Goal: Task Accomplishment & Management: Use online tool/utility

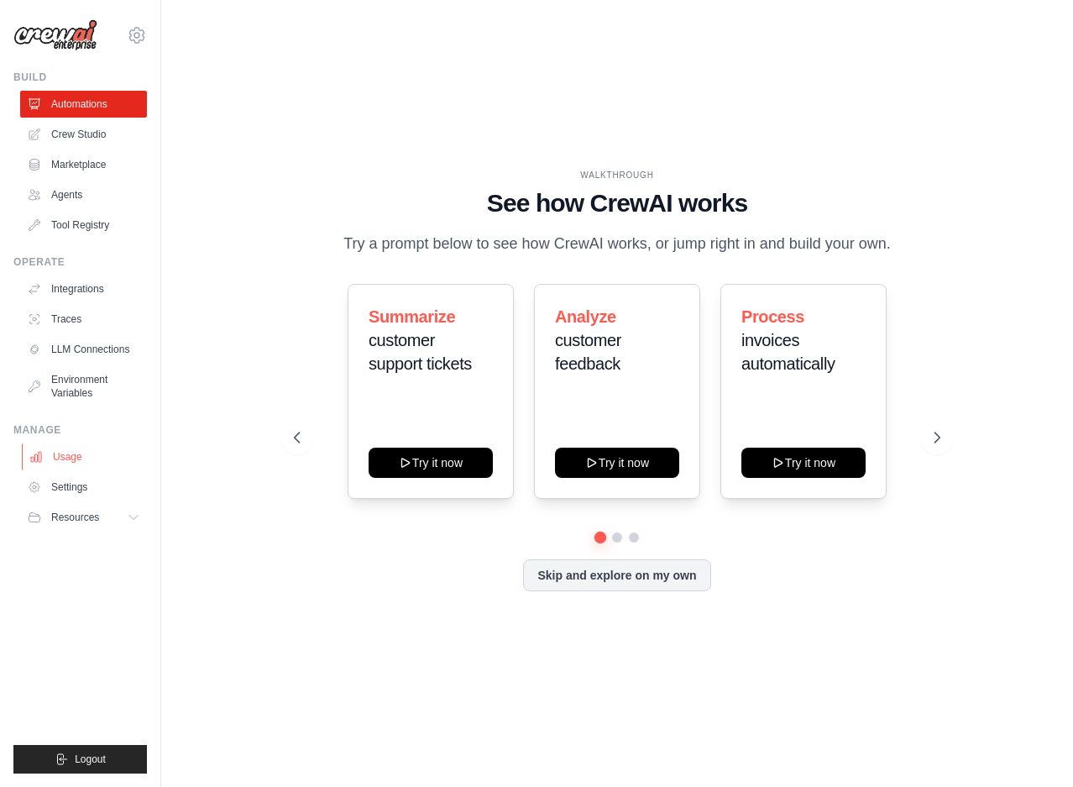
click at [120, 454] on link "Usage" at bounding box center [85, 457] width 127 height 27
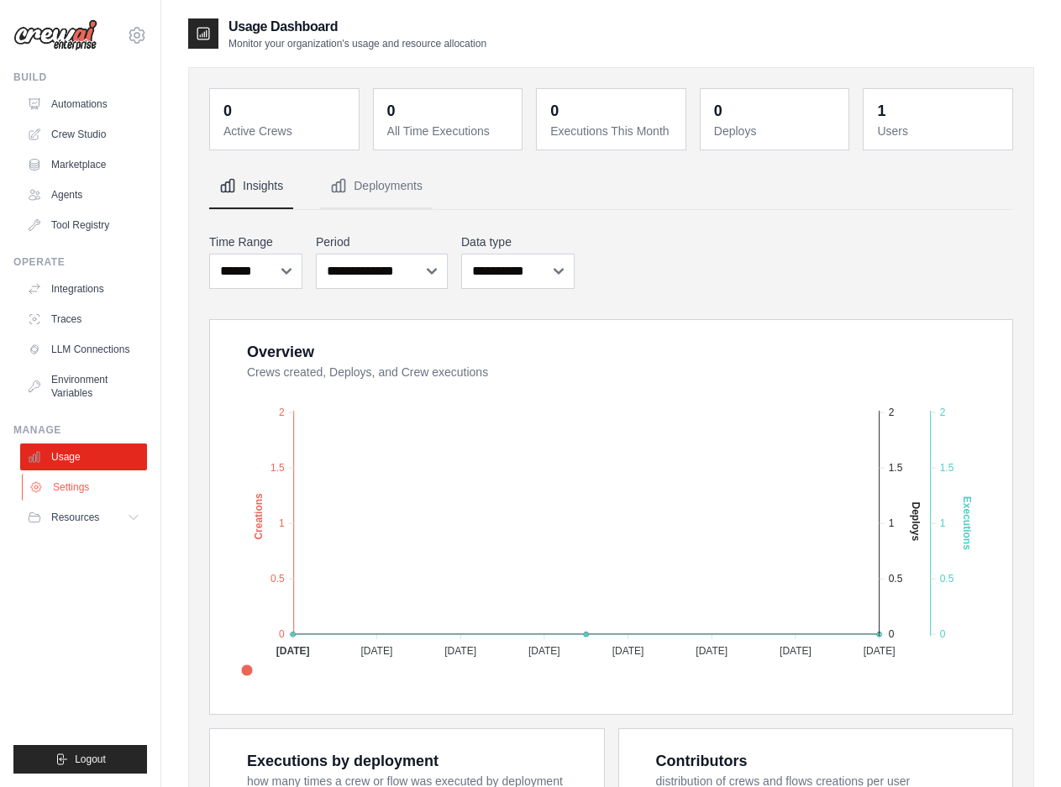
click at [95, 494] on link "Settings" at bounding box center [85, 487] width 127 height 27
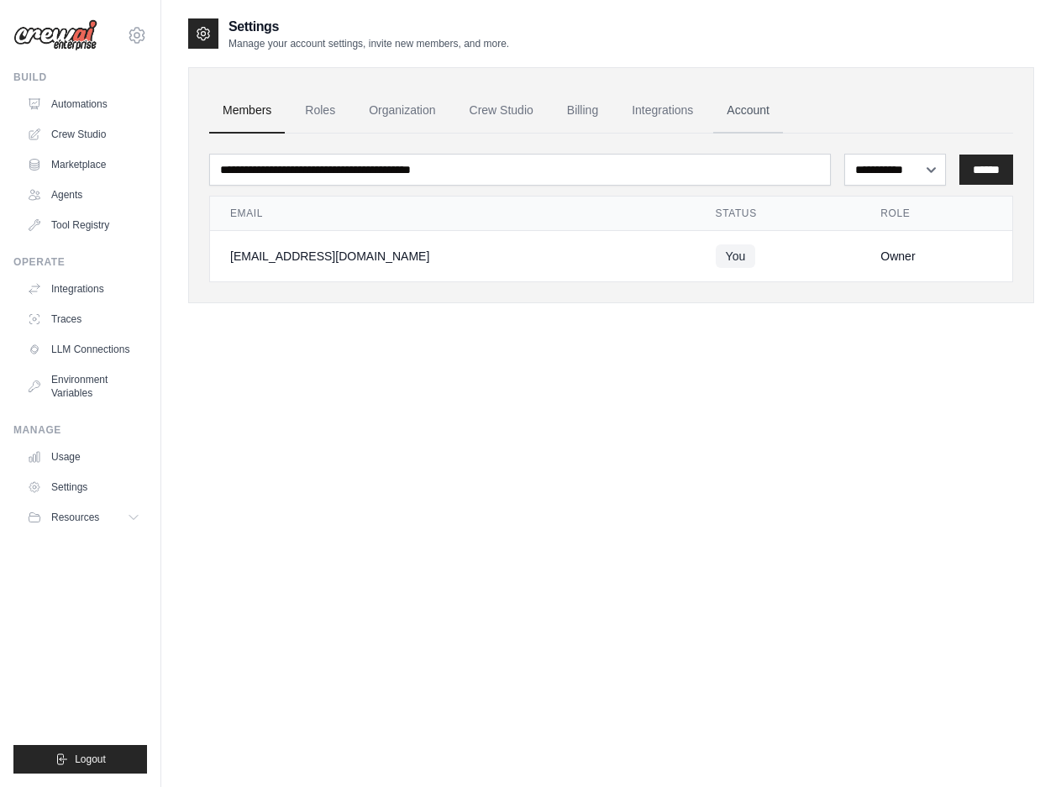
click at [761, 115] on link "Account" at bounding box center [748, 110] width 70 height 45
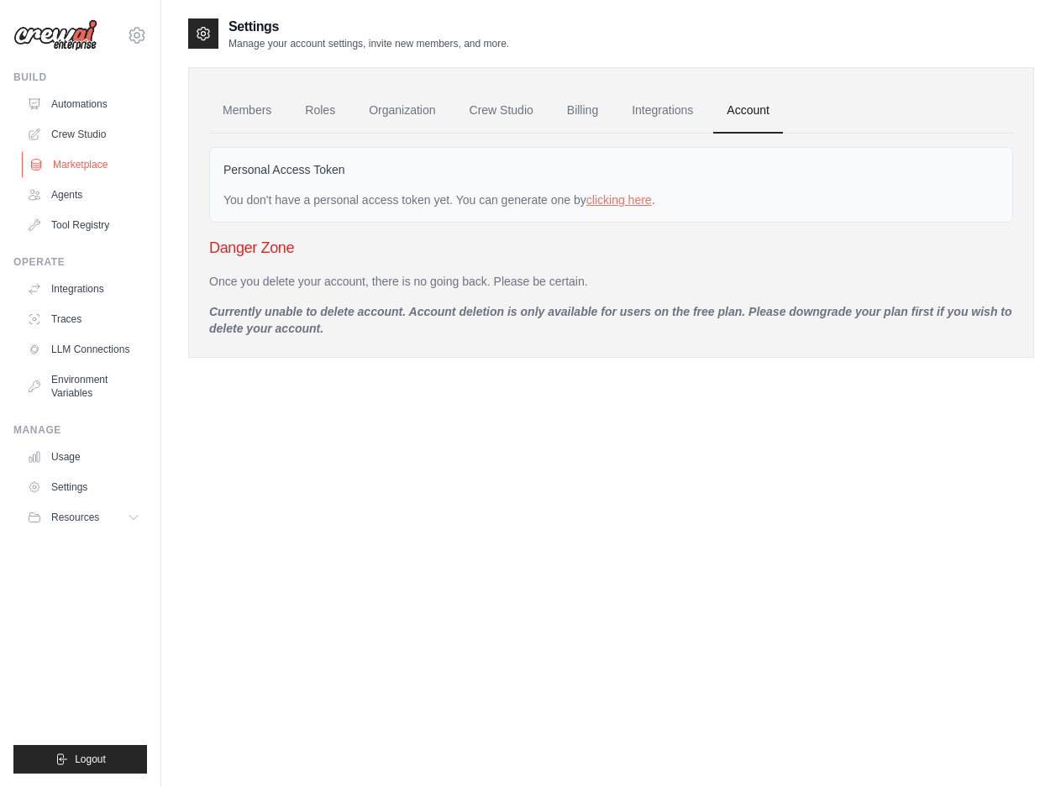
click at [97, 161] on link "Marketplace" at bounding box center [85, 164] width 127 height 27
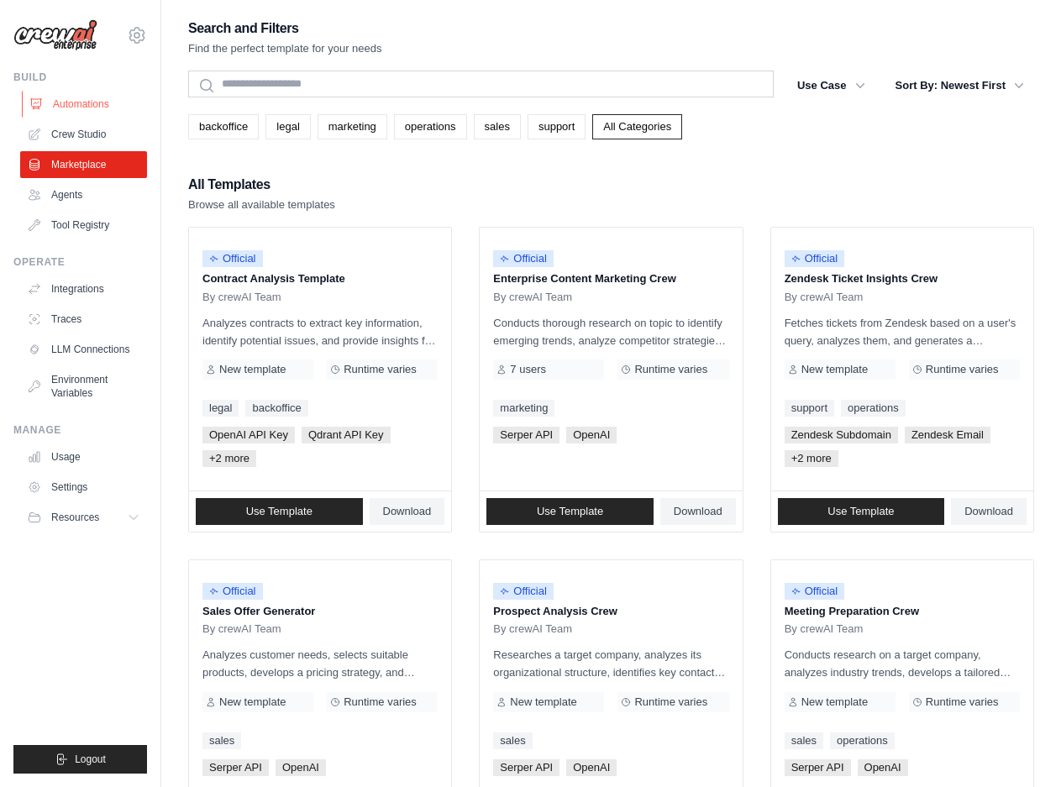
click at [98, 115] on link "Automations" at bounding box center [85, 104] width 127 height 27
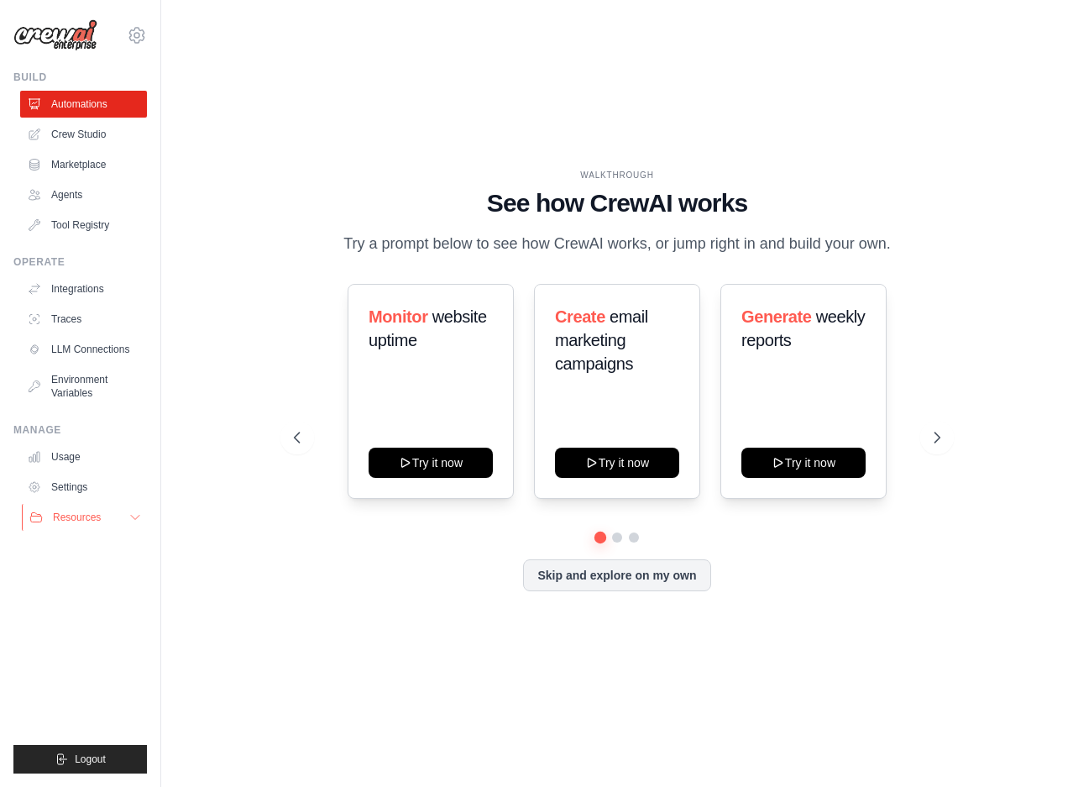
click at [122, 523] on button "Resources" at bounding box center [85, 517] width 127 height 27
click at [83, 36] on img at bounding box center [55, 35] width 84 height 32
click at [135, 33] on icon at bounding box center [136, 35] width 5 height 5
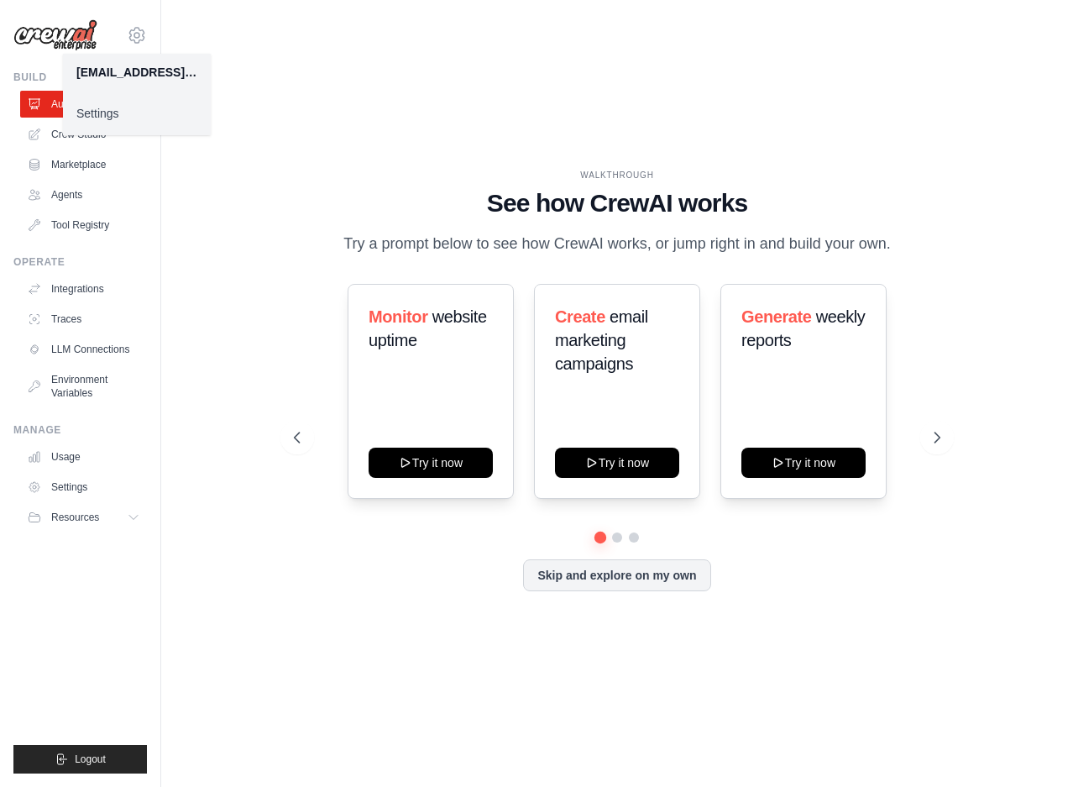
click at [128, 116] on link "Settings" at bounding box center [137, 113] width 148 height 30
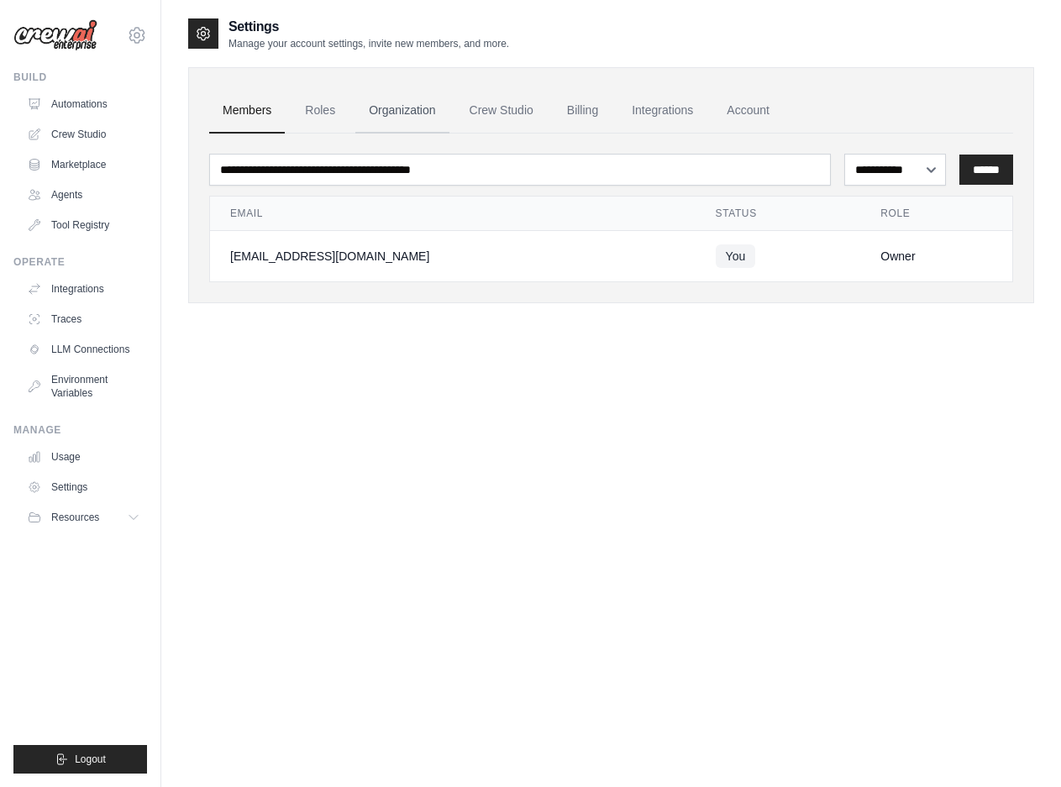
click at [392, 116] on link "Organization" at bounding box center [401, 110] width 93 height 45
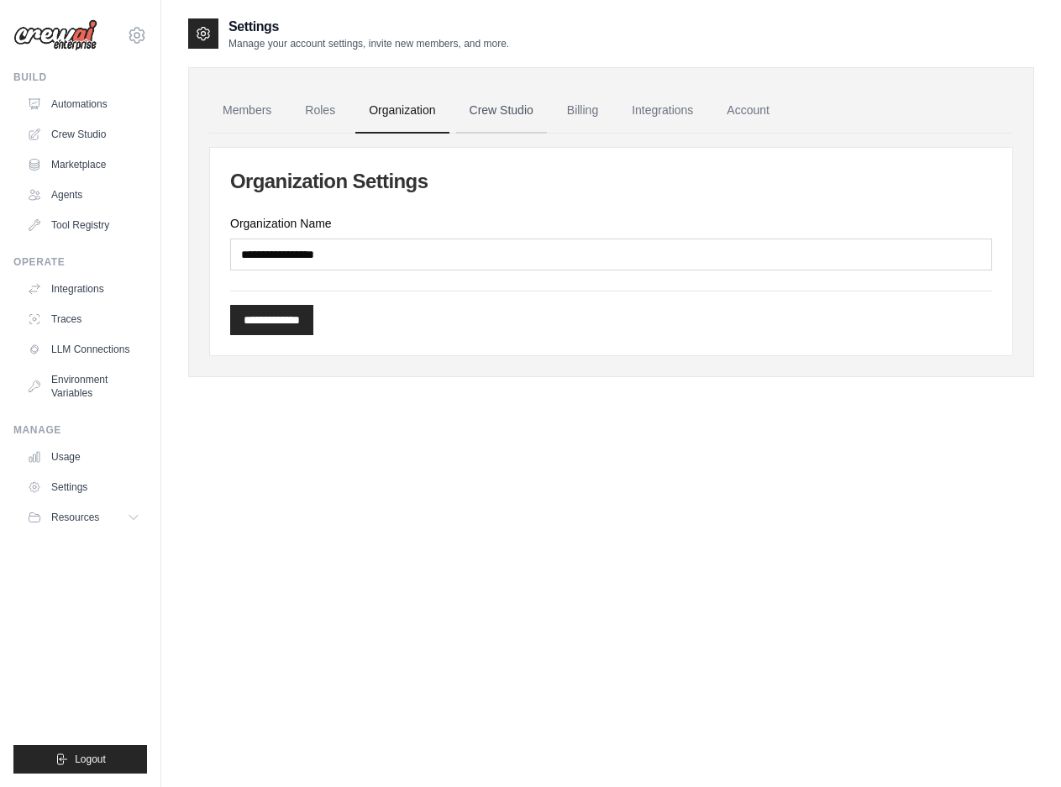
click at [467, 112] on link "Crew Studio" at bounding box center [501, 110] width 91 height 45
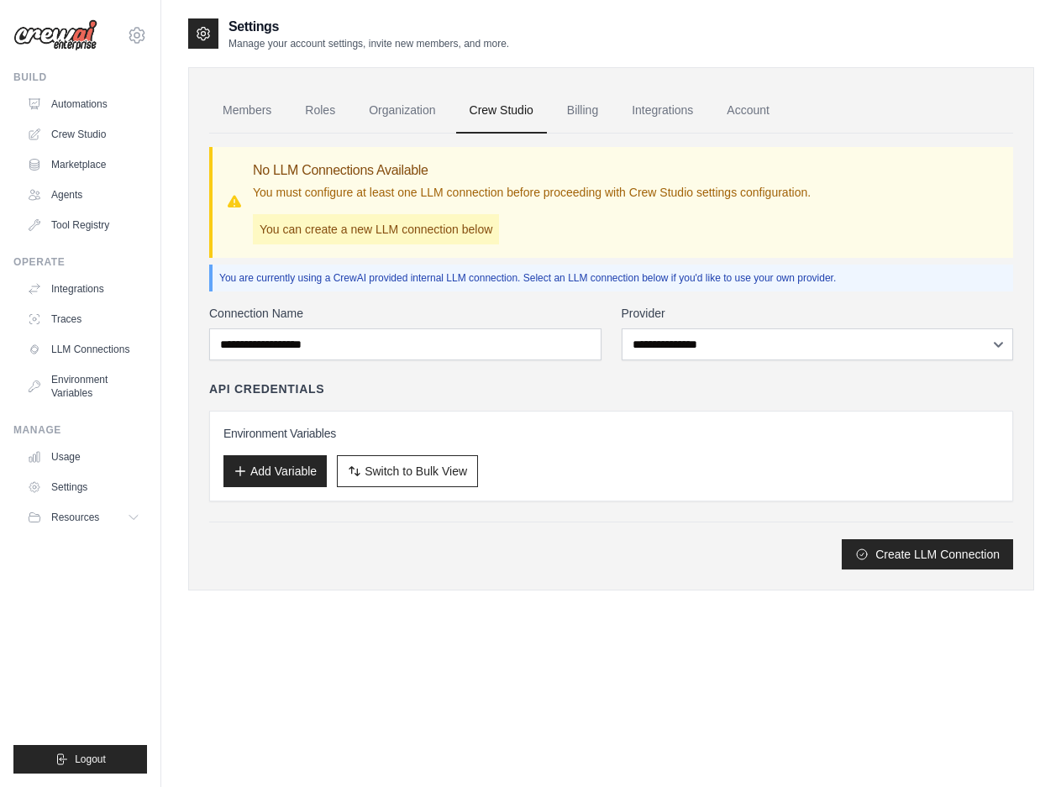
click at [591, 108] on link "Billing" at bounding box center [583, 110] width 58 height 45
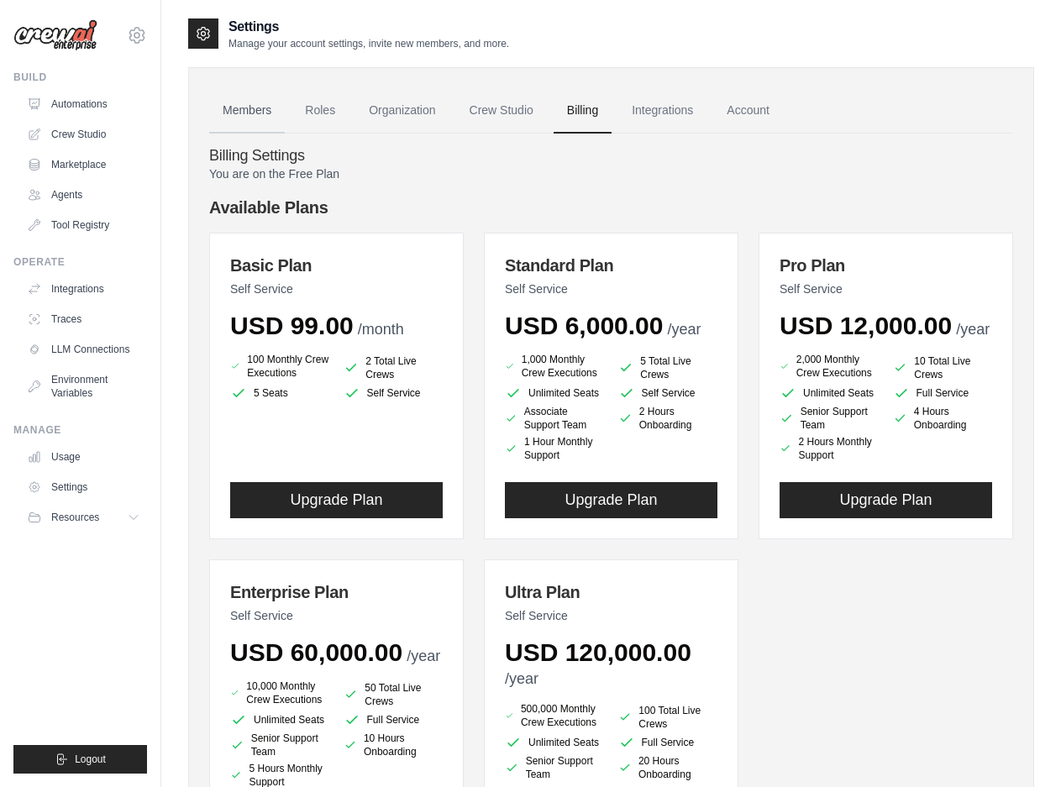
click at [244, 118] on link "Members" at bounding box center [247, 110] width 76 height 45
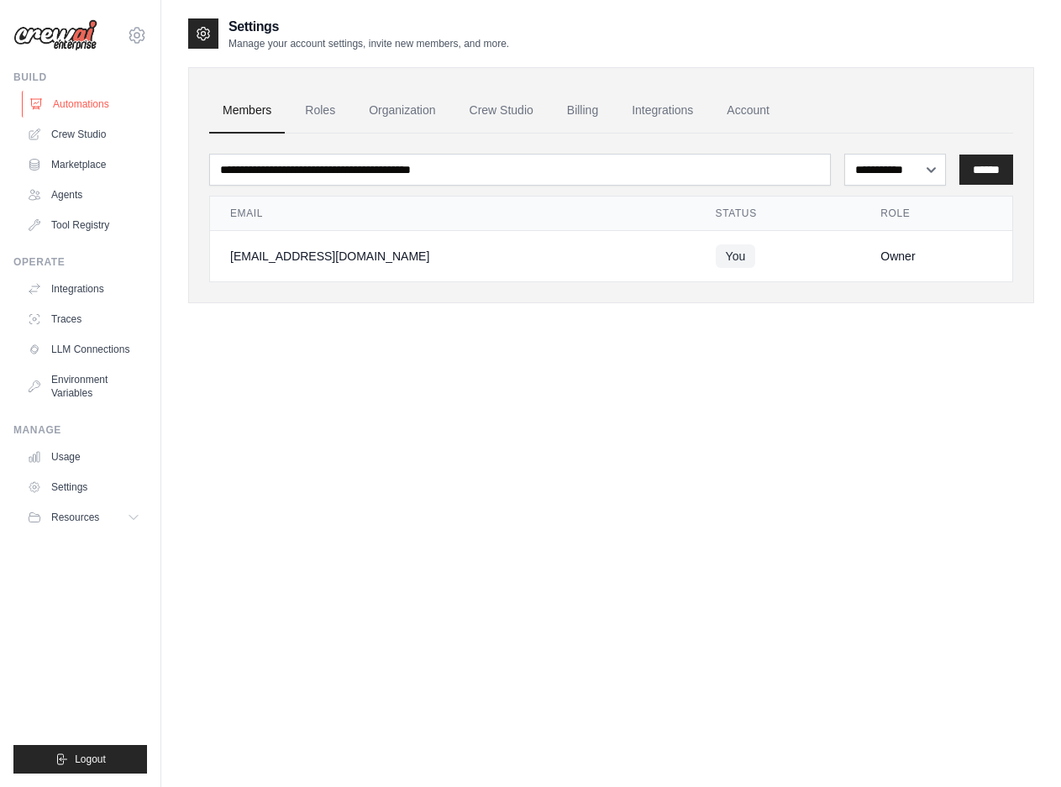
click at [90, 108] on link "Automations" at bounding box center [85, 104] width 127 height 27
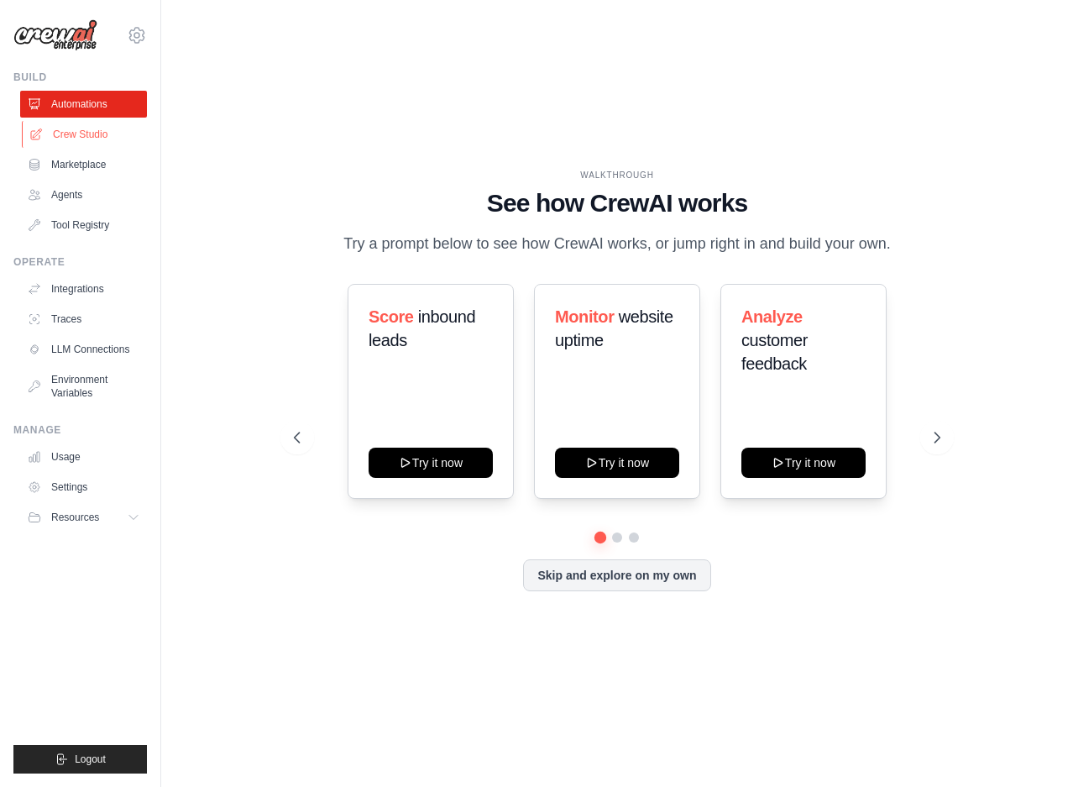
click at [94, 139] on link "Crew Studio" at bounding box center [85, 134] width 127 height 27
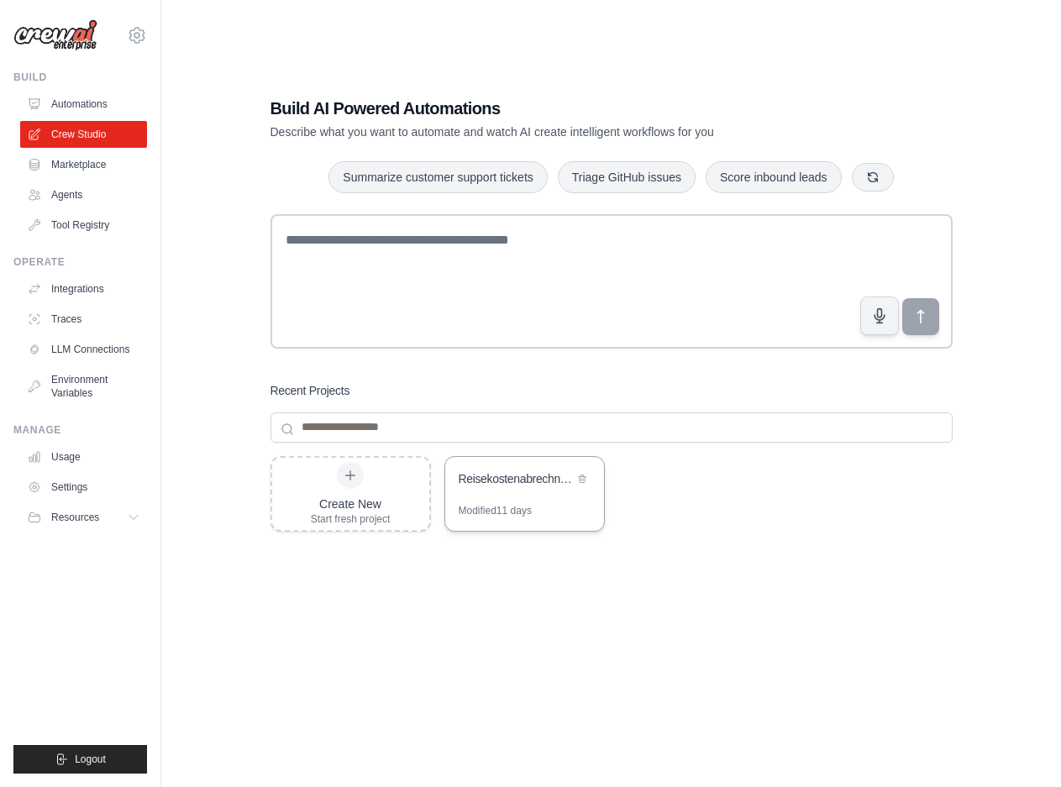
click at [543, 525] on div "Modified 11 days" at bounding box center [524, 517] width 159 height 27
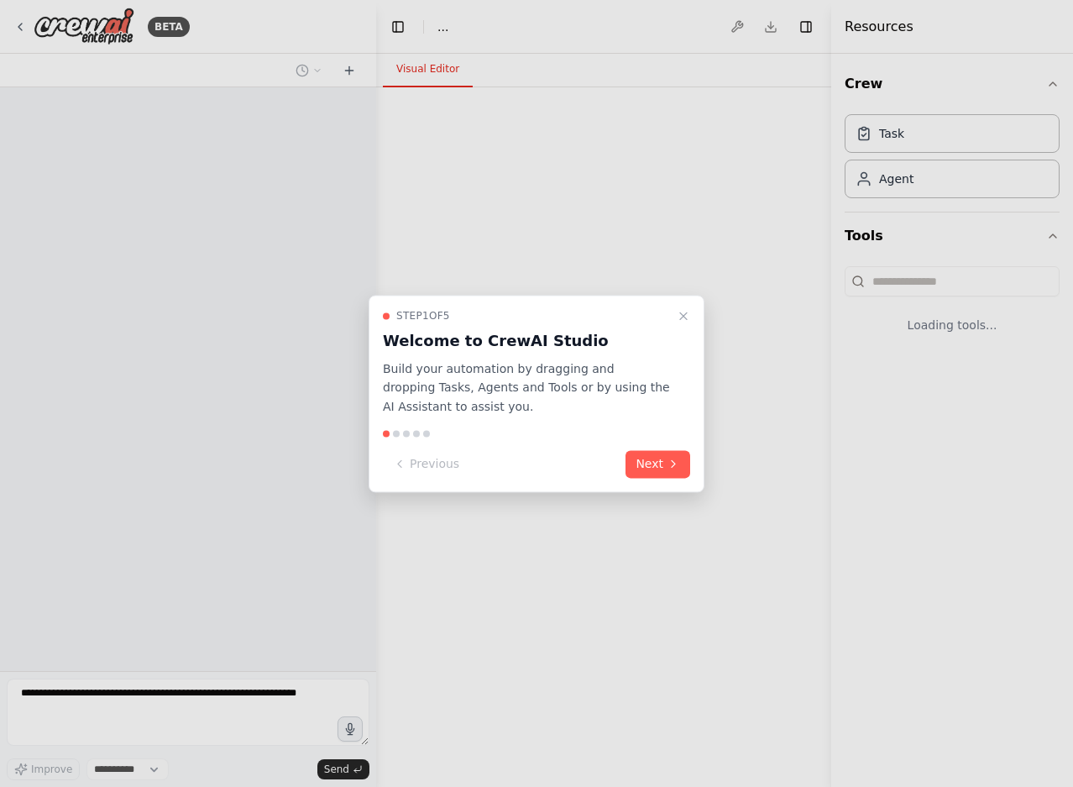
select select "****"
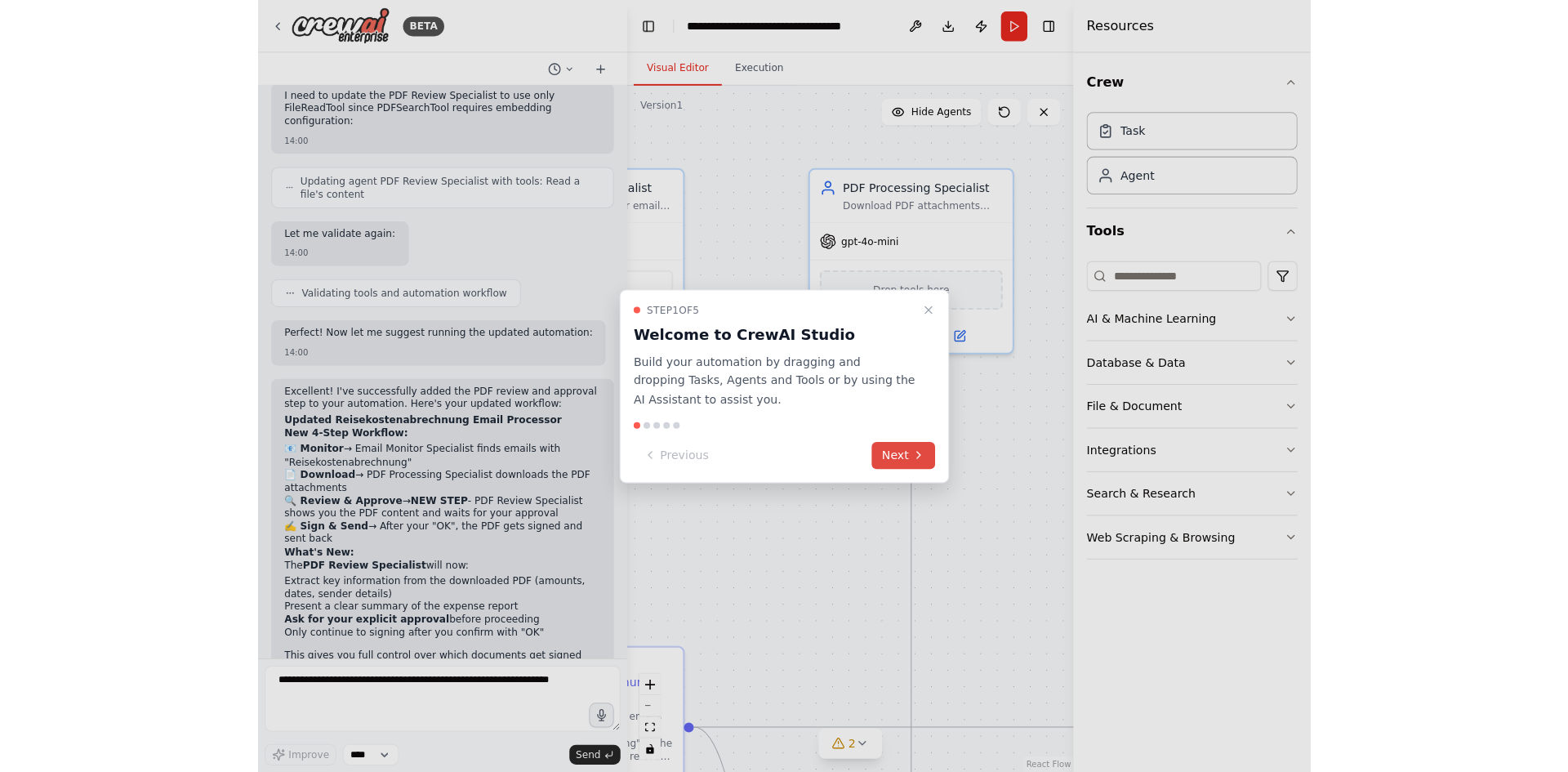
scroll to position [3117, 0]
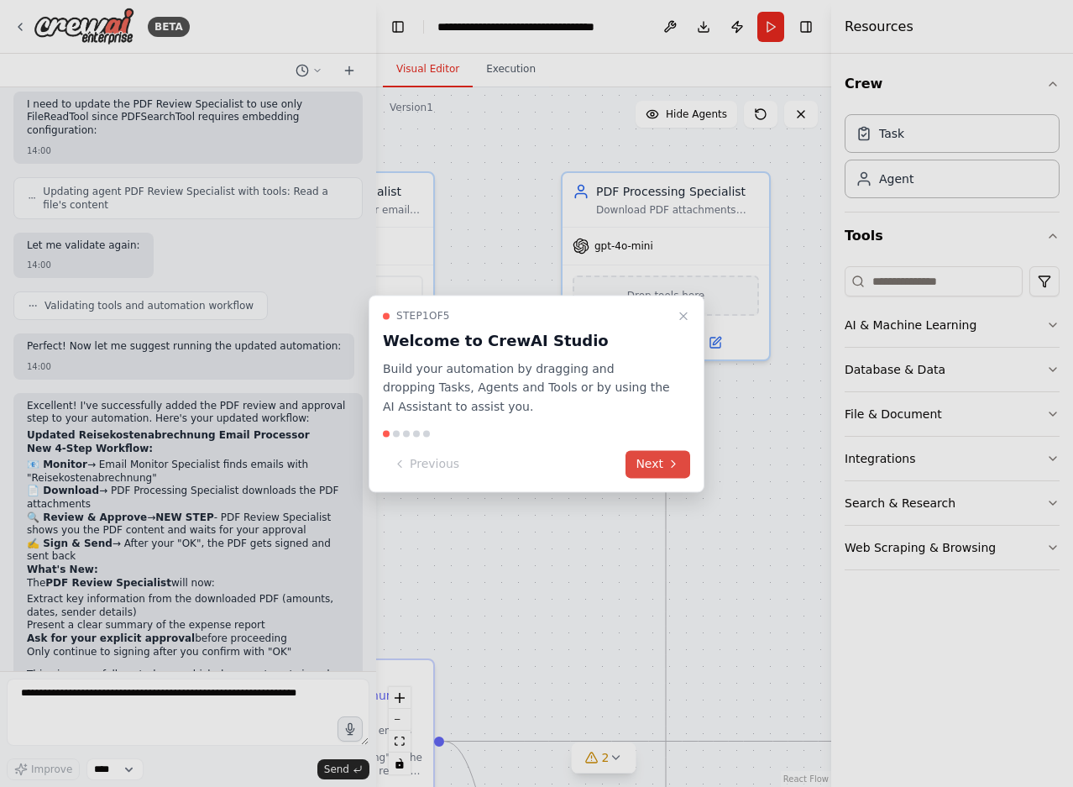
click at [644, 465] on button "Next" at bounding box center [658, 464] width 65 height 28
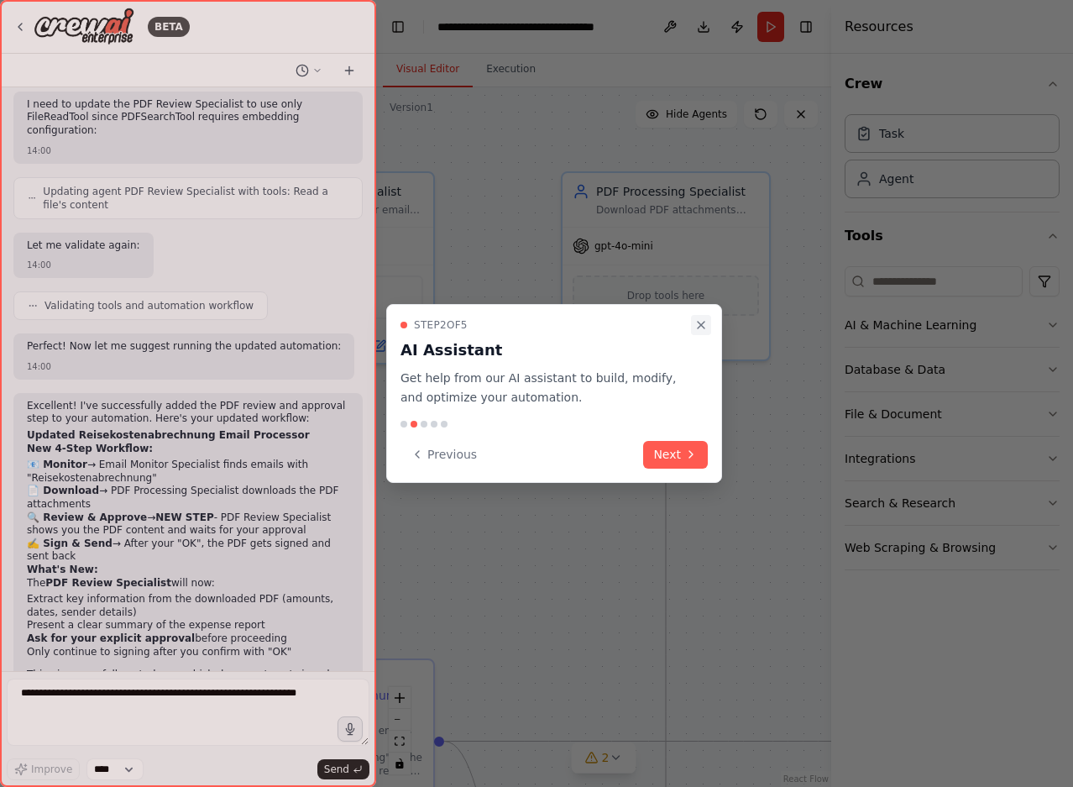
click at [701, 329] on icon "Close walkthrough" at bounding box center [701, 324] width 13 height 13
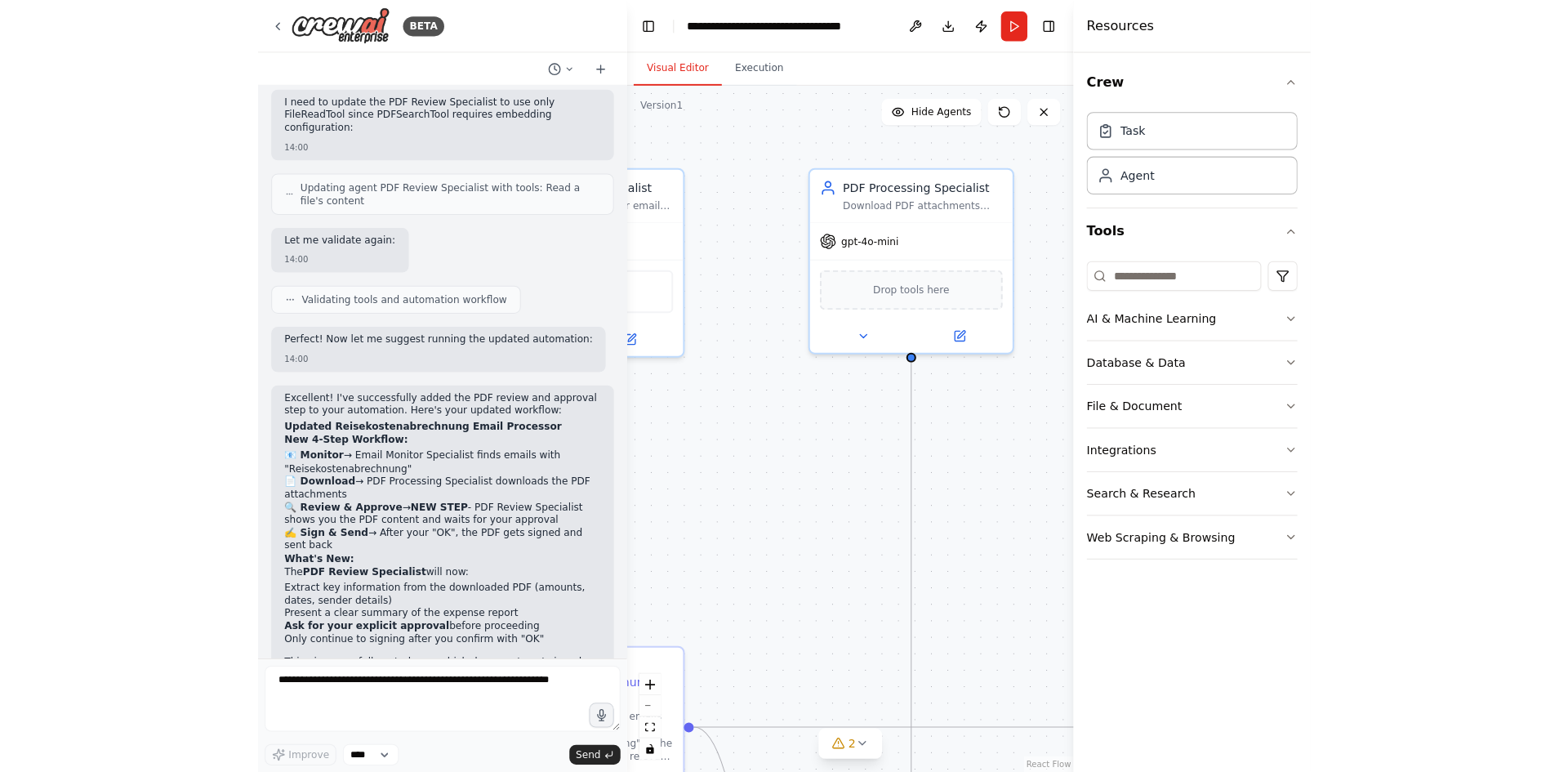
scroll to position [3110, 0]
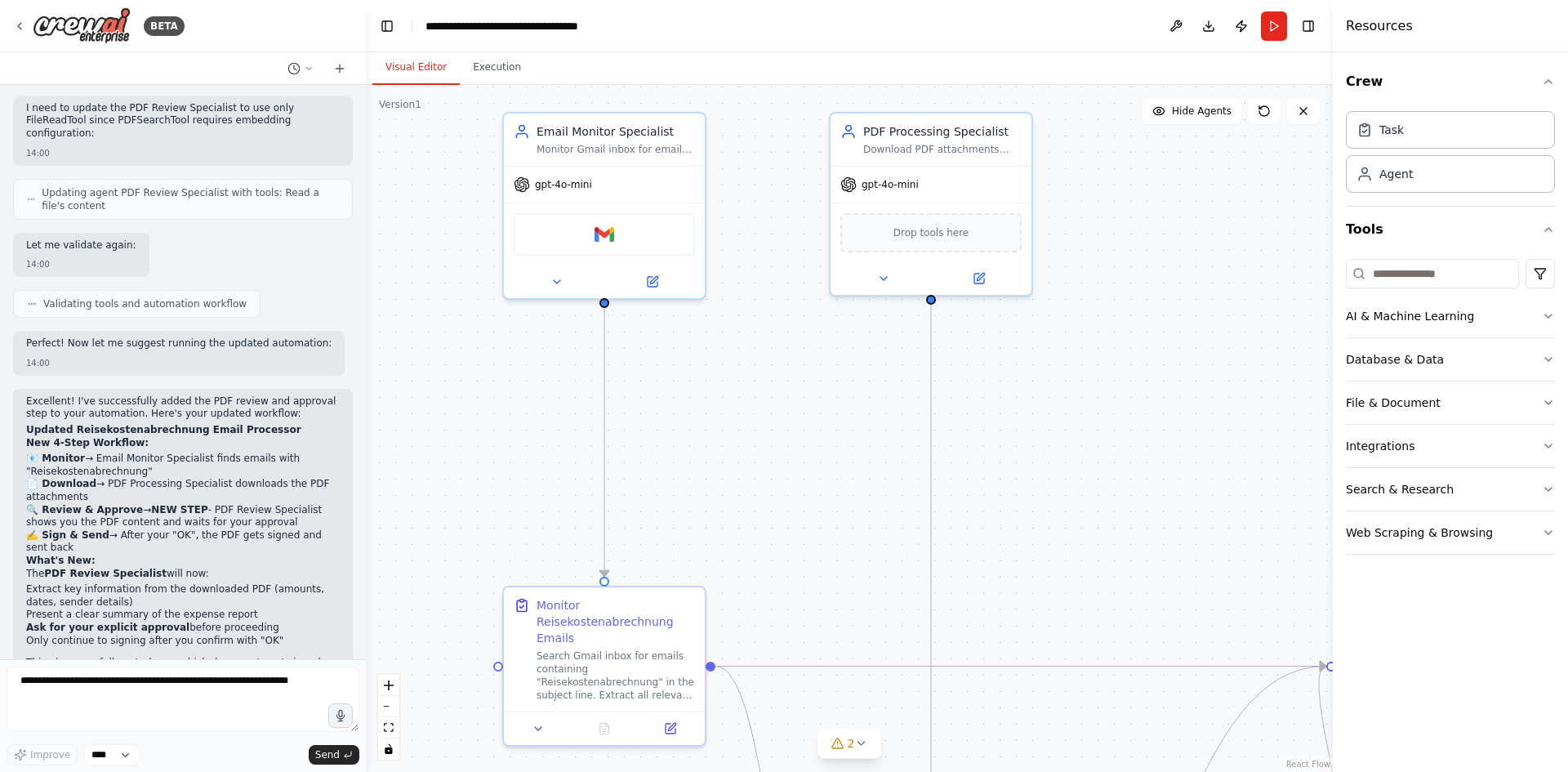
drag, startPoint x: 766, startPoint y: 455, endPoint x: 1041, endPoint y: 401, distance: 280.3
click at [1043, 401] on div ".deletable-edge-delete-btn { width: 20px; height: 20px; border: 0px solid #ffff…" at bounding box center [849, 428] width 967 height 686
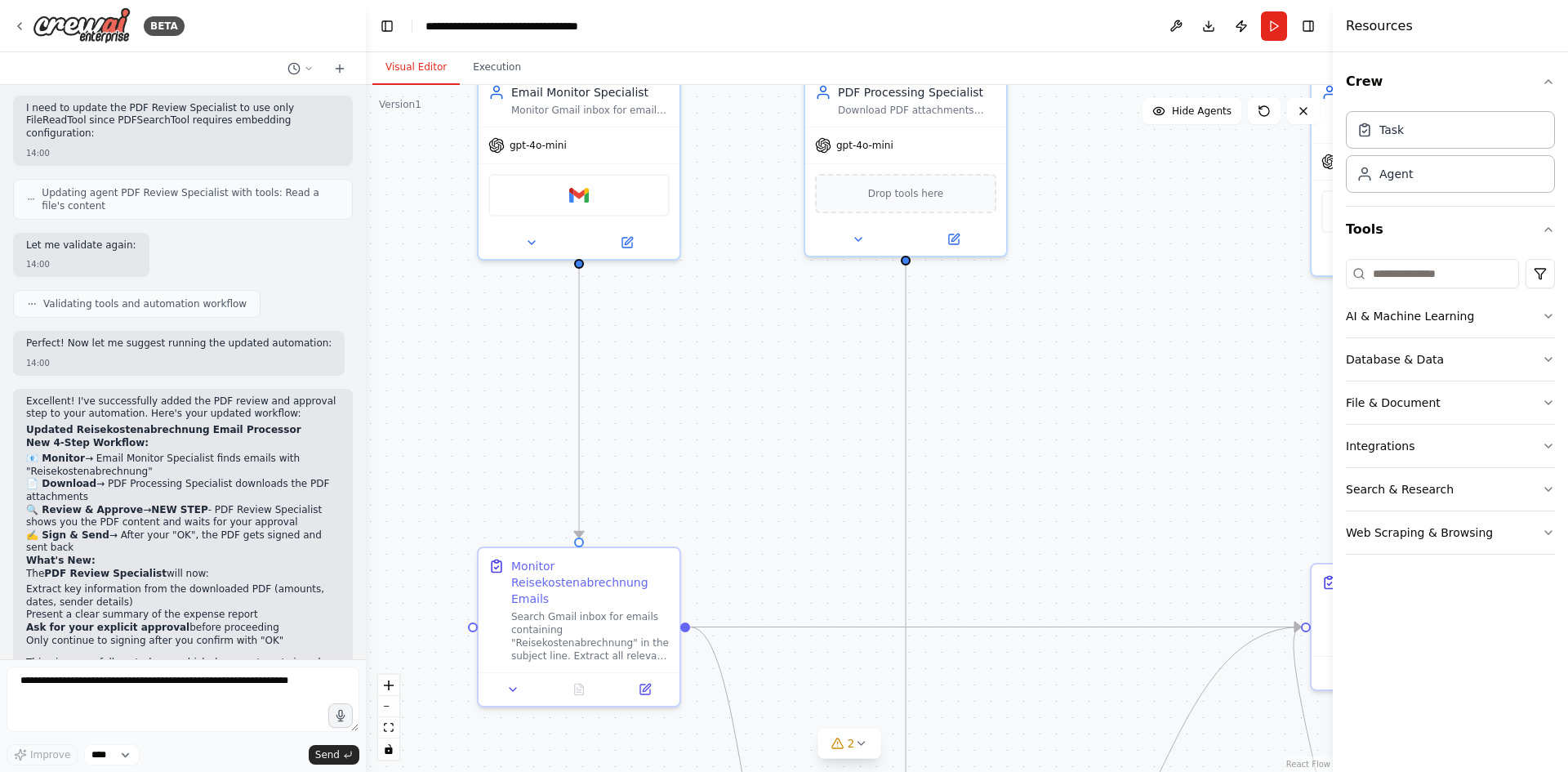
drag, startPoint x: 1008, startPoint y: 492, endPoint x: 983, endPoint y: 452, distance: 47.2
click at [983, 452] on div ".deletable-edge-delete-btn { width: 20px; height: 20px; border: 0px solid #ffff…" at bounding box center [849, 428] width 967 height 686
click at [854, 751] on button "2" at bounding box center [850, 743] width 63 height 30
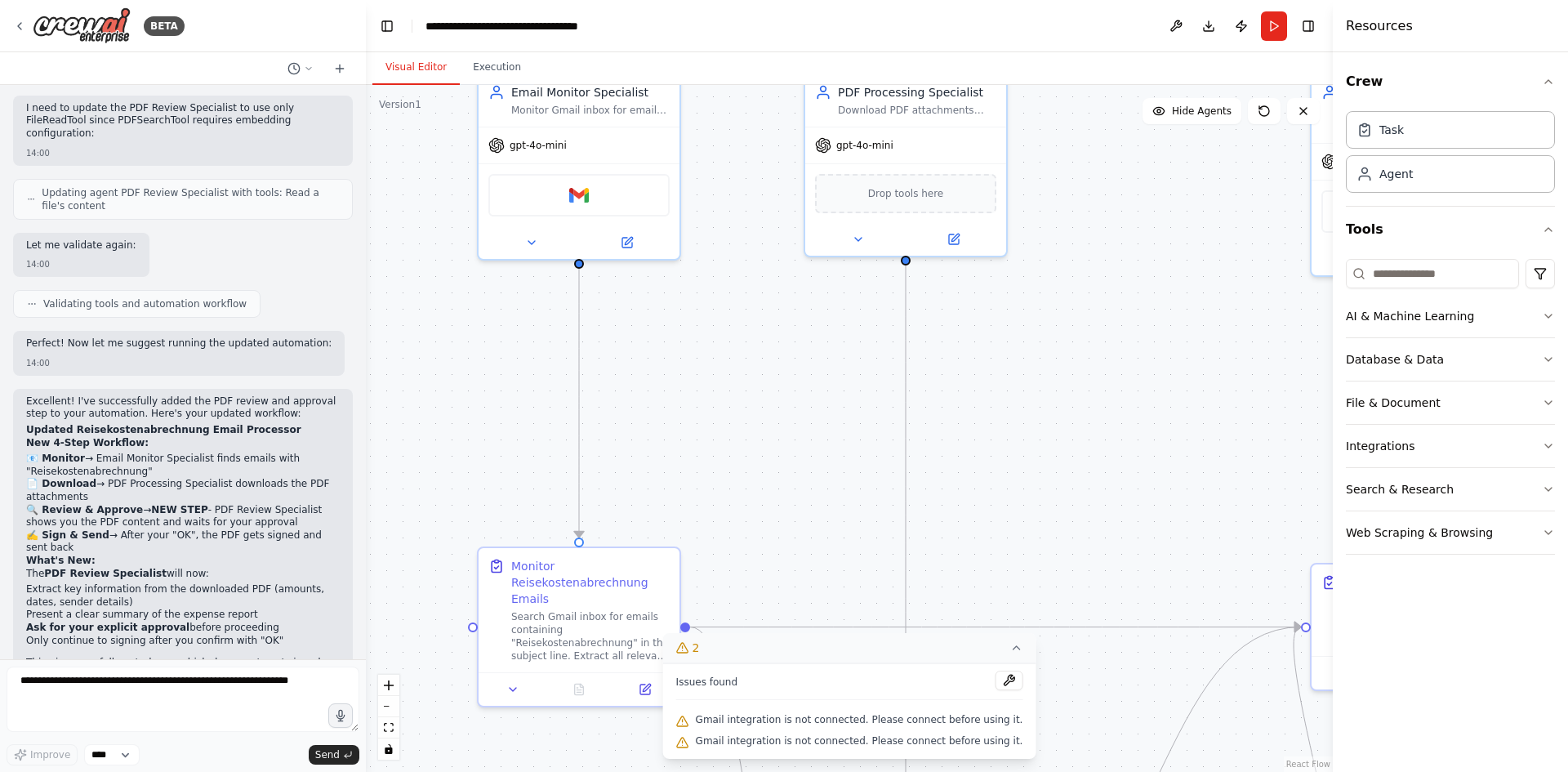
click at [982, 649] on button "2" at bounding box center [850, 648] width 373 height 30
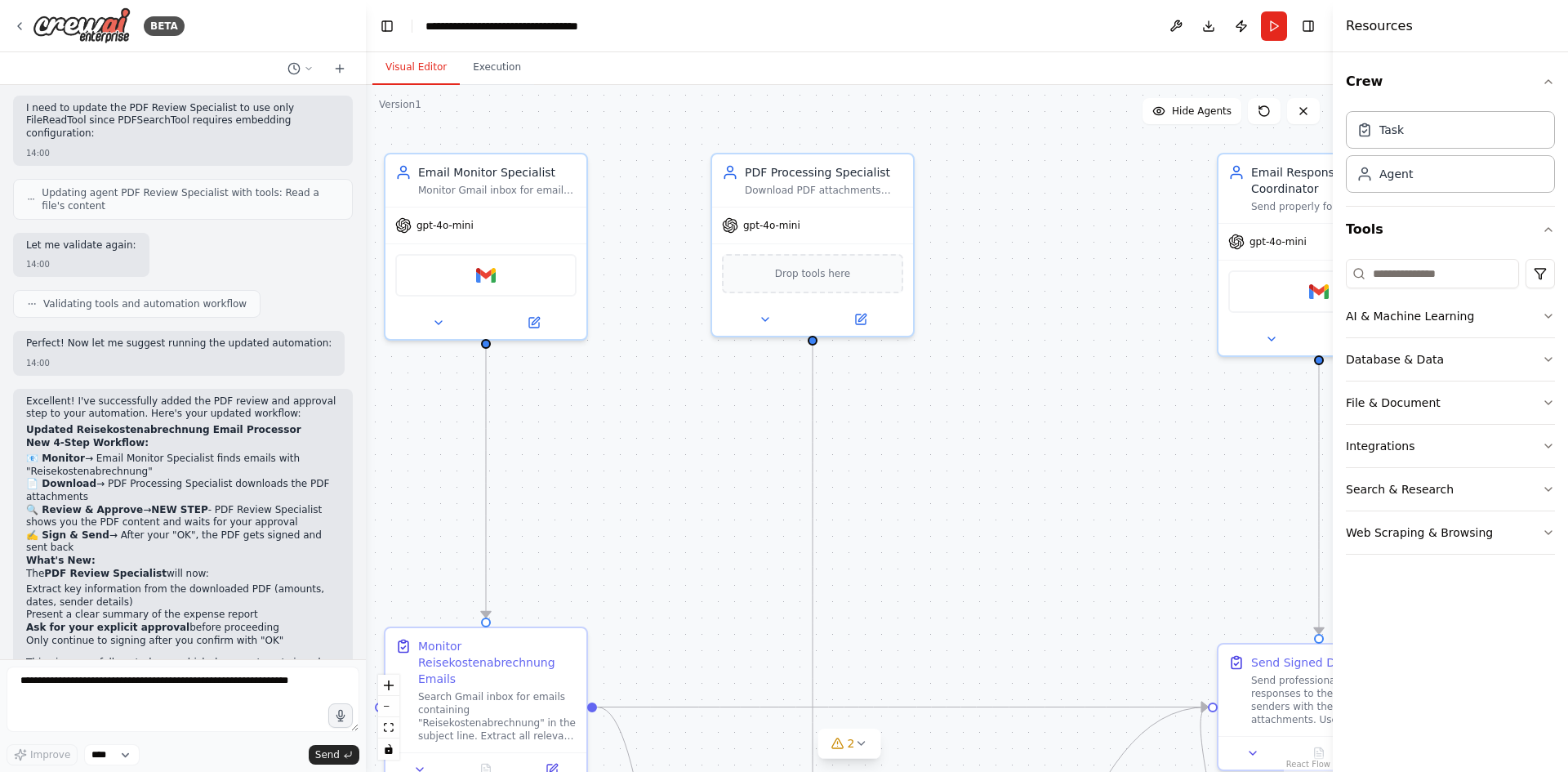
drag, startPoint x: 968, startPoint y: 474, endPoint x: 875, endPoint y: 554, distance: 122.7
click at [875, 554] on div ".deletable-edge-delete-btn { width: 20px; height: 20px; border: 0px solid #ffff…" at bounding box center [849, 428] width 967 height 686
click at [499, 74] on button "Execution" at bounding box center [497, 67] width 74 height 34
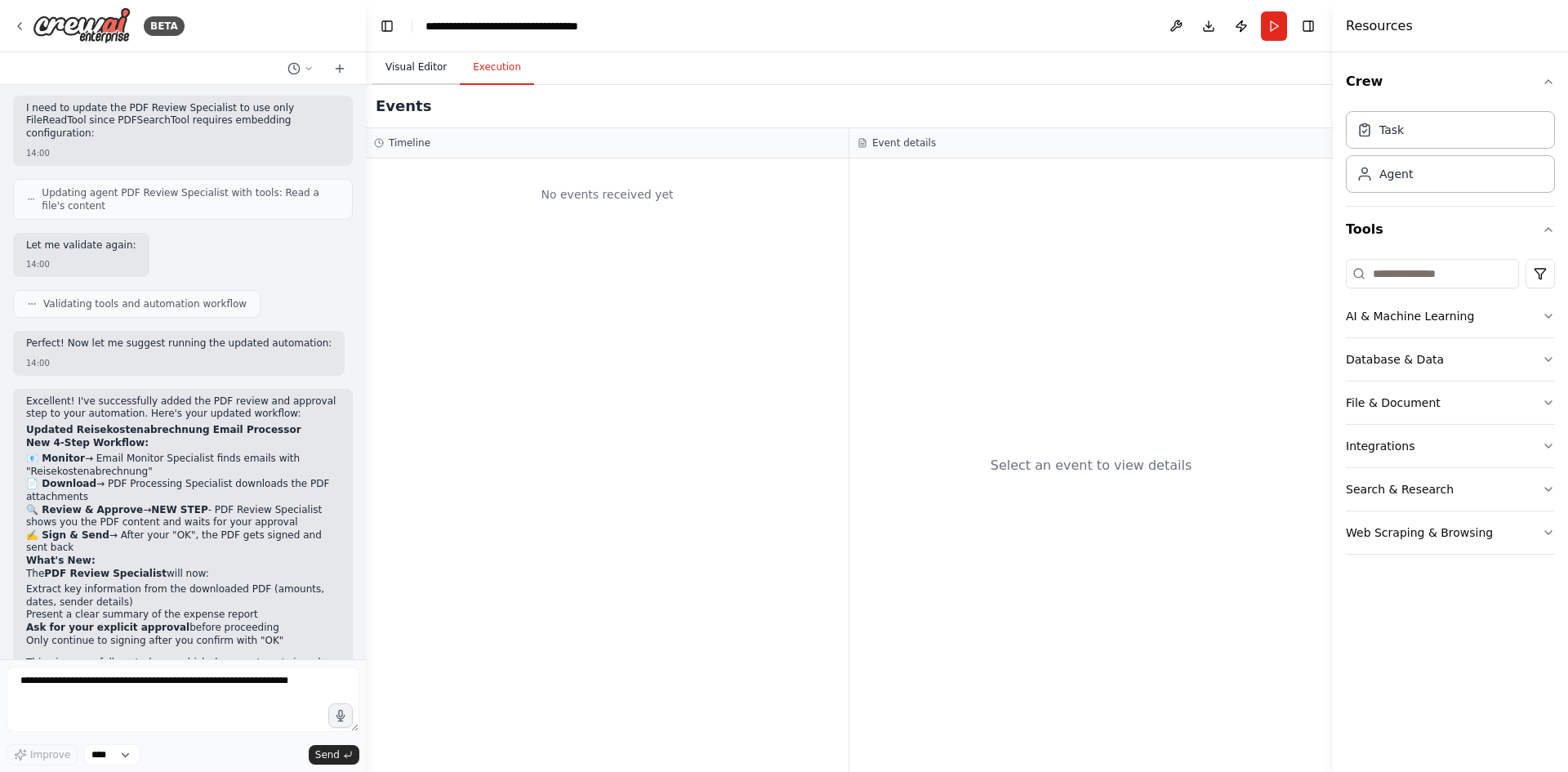
click at [422, 62] on button "Visual Editor" at bounding box center [416, 67] width 87 height 34
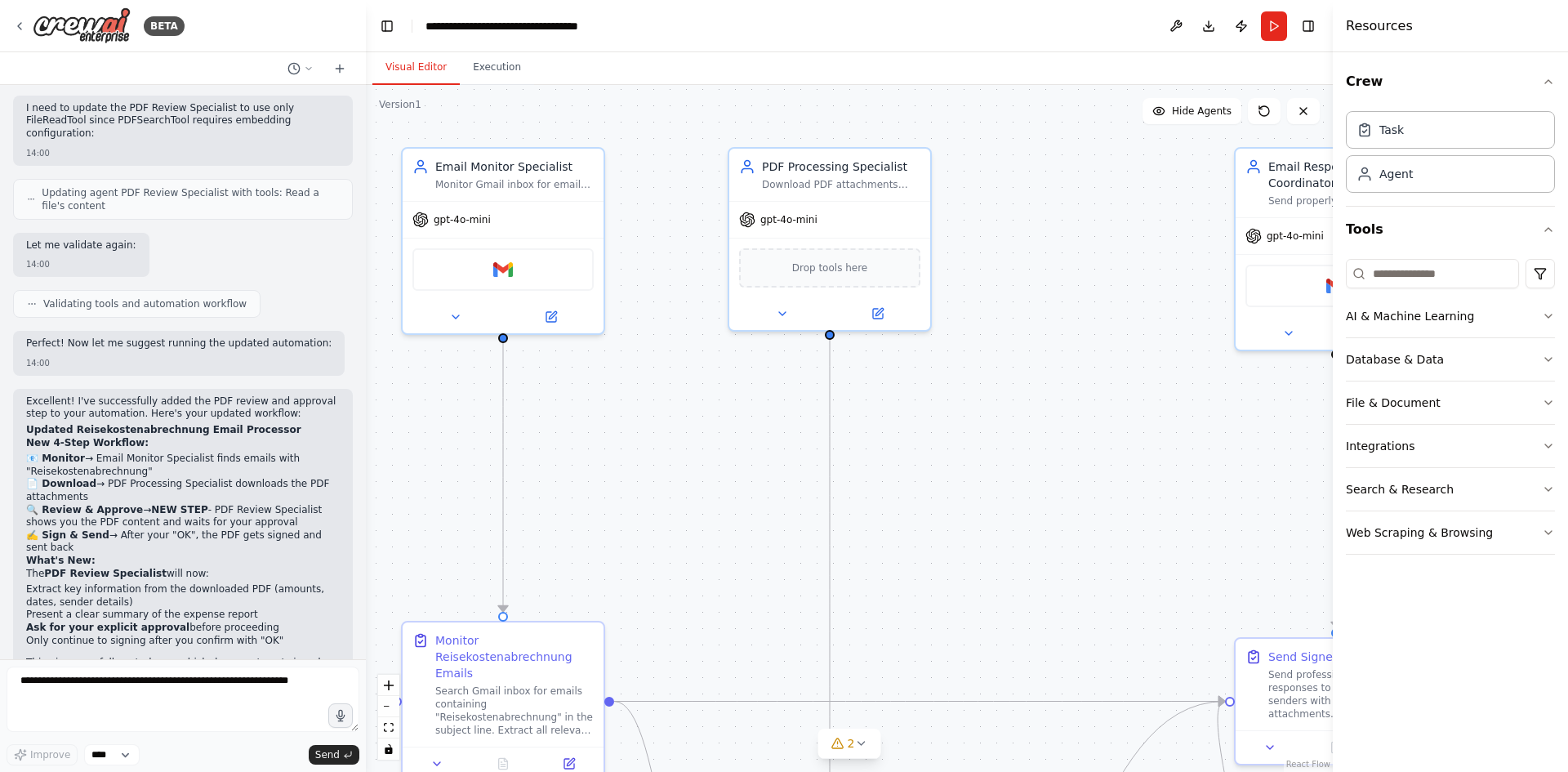
drag, startPoint x: 661, startPoint y: 394, endPoint x: 678, endPoint y: 387, distance: 18.4
click at [678, 387] on div ".deletable-edge-delete-btn { width: 20px; height: 20px; border: 0px solid #ffff…" at bounding box center [849, 428] width 967 height 686
